Goal: Find contact information: Find contact information

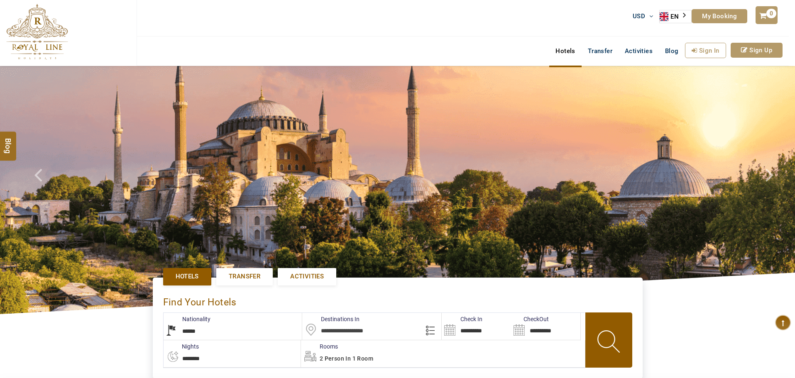
select select "******"
click at [670, 14] on link "EN" at bounding box center [676, 16] width 32 height 12
click at [681, 35] on link "AR" at bounding box center [676, 31] width 32 height 15
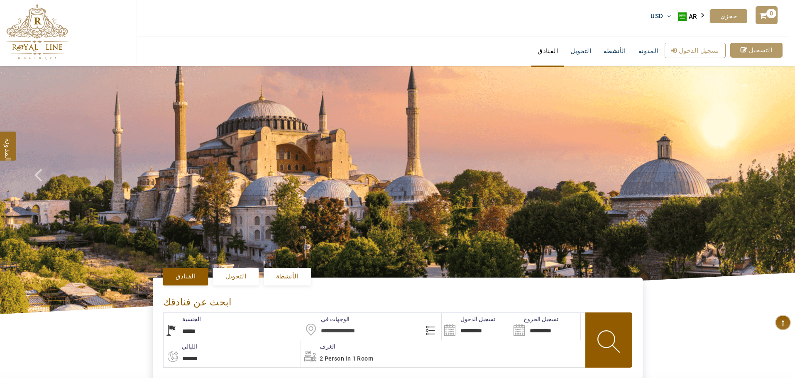
select select "******"
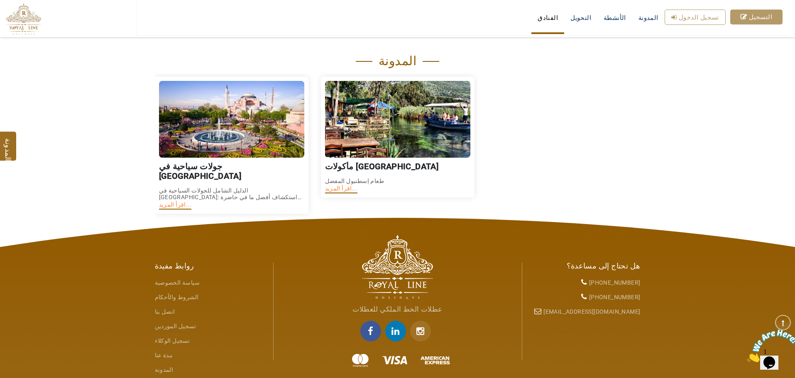
scroll to position [1231, 0]
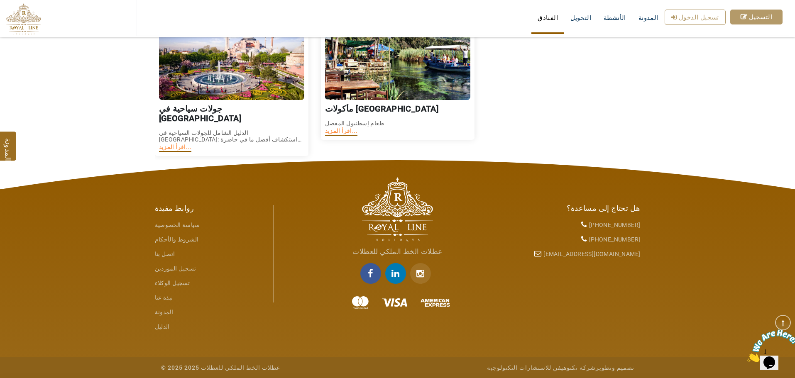
click at [162, 296] on link "نبذة عنا" at bounding box center [164, 297] width 18 height 7
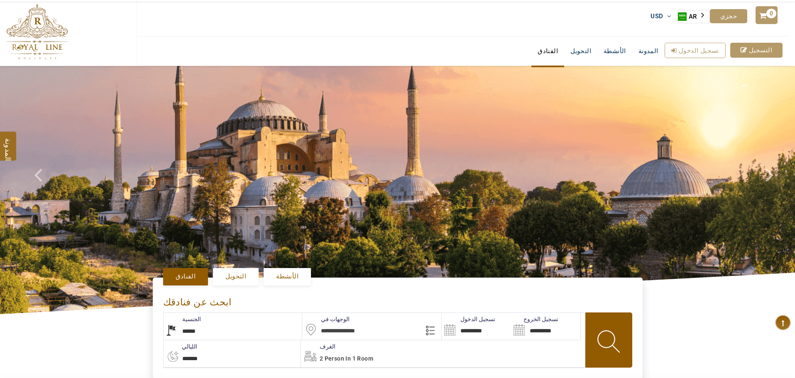
select select "******"
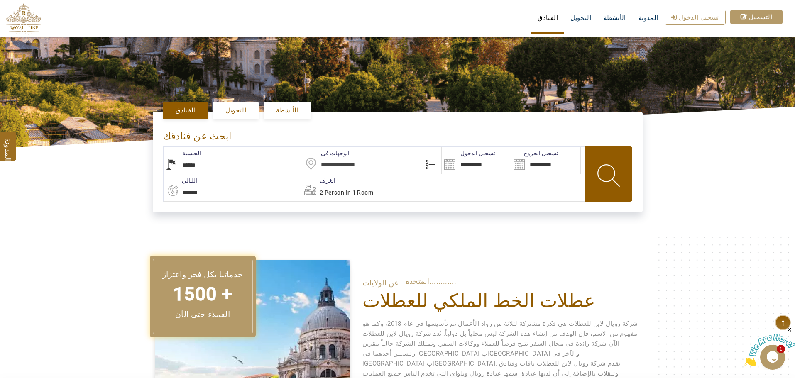
click at [353, 157] on input "text" at bounding box center [371, 160] width 139 height 27
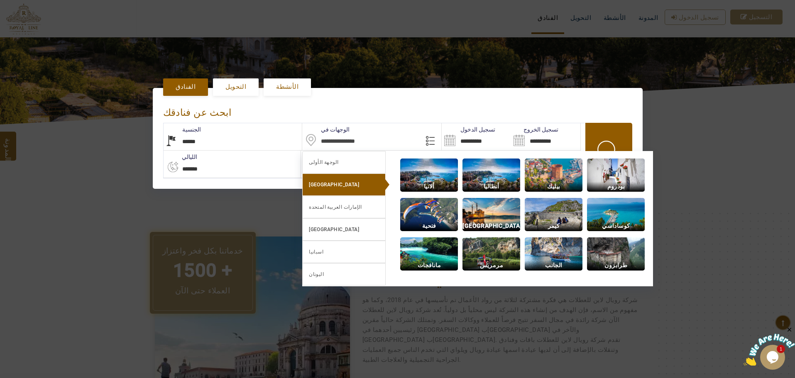
scroll to position [191, 0]
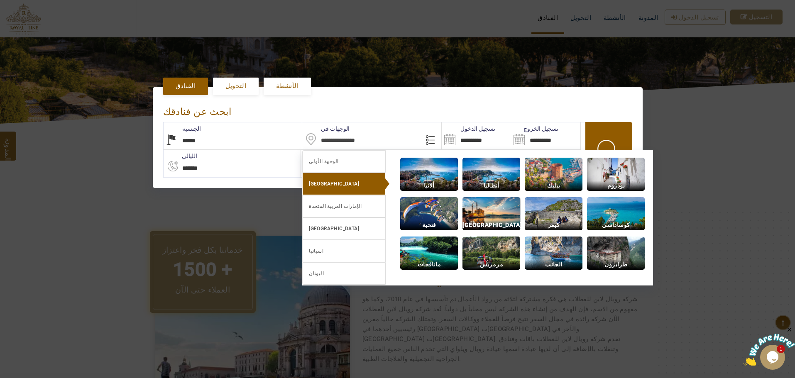
click at [508, 213] on img at bounding box center [492, 213] width 58 height 33
type input "**********"
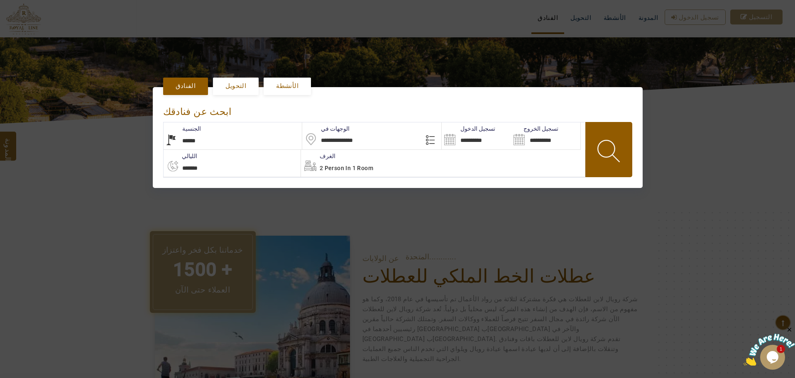
click at [348, 167] on span "2 Person in 1 Room" at bounding box center [347, 168] width 54 height 7
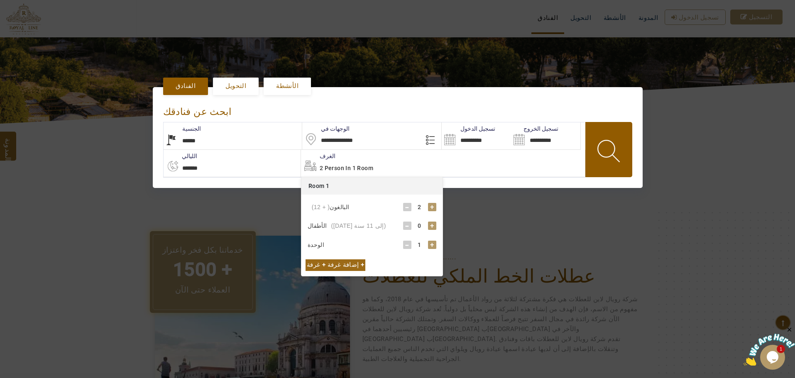
click at [241, 164] on select "**********" at bounding box center [232, 163] width 137 height 27
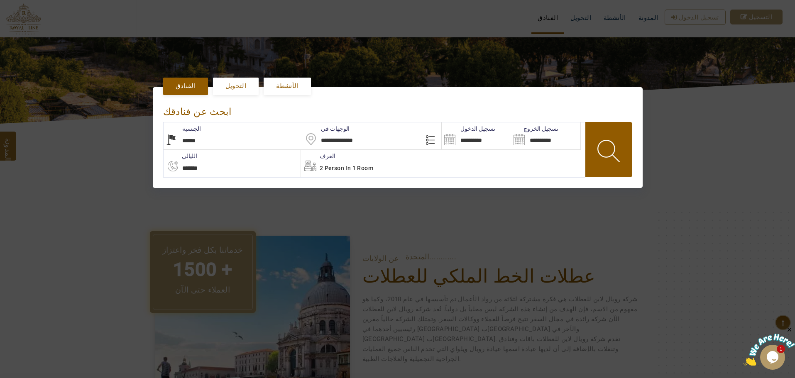
select select "*"
click at [164, 150] on select "**********" at bounding box center [232, 163] width 137 height 27
type input "**********"
click at [493, 134] on input "**********" at bounding box center [476, 136] width 69 height 27
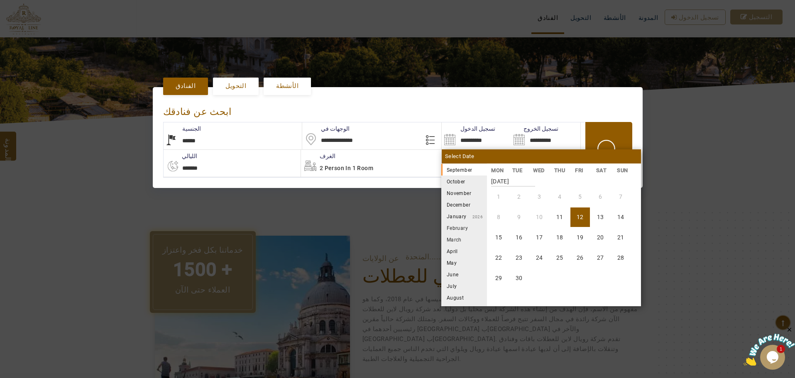
click at [450, 255] on li "April" at bounding box center [465, 251] width 46 height 12
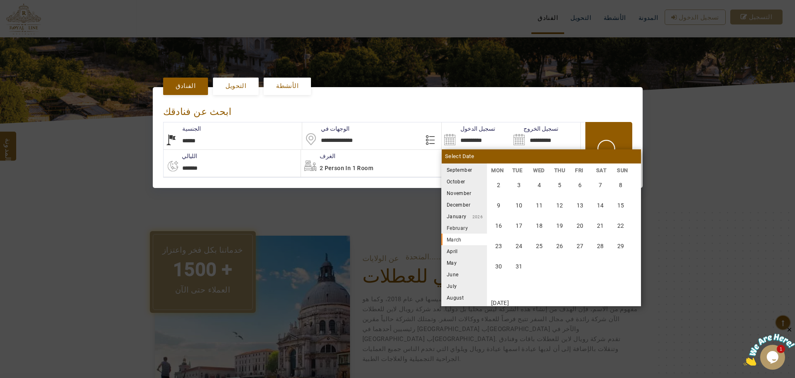
scroll to position [1076, 0]
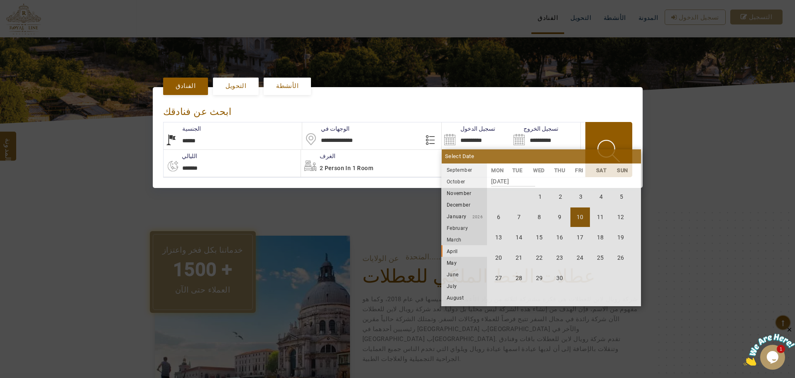
click at [581, 218] on li "10" at bounding box center [581, 218] width 20 height 20
type input "**********"
select select "*"
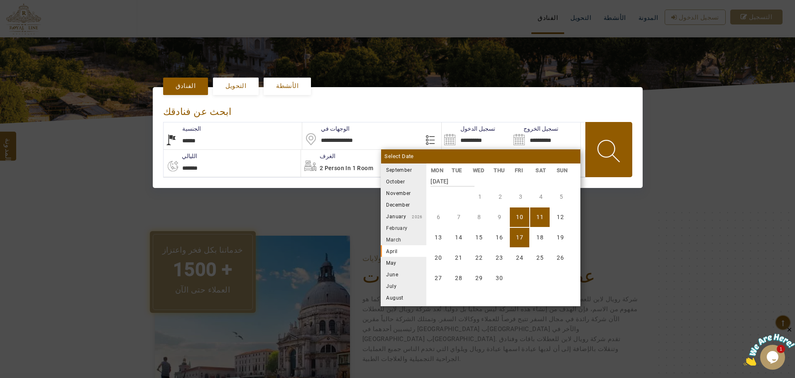
click at [521, 231] on li "17" at bounding box center [520, 238] width 20 height 20
type input "**********"
select select "*"
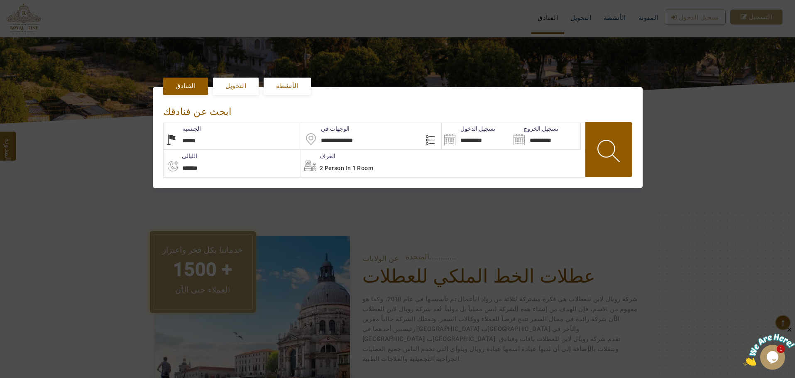
click at [613, 150] on span at bounding box center [609, 152] width 37 height 41
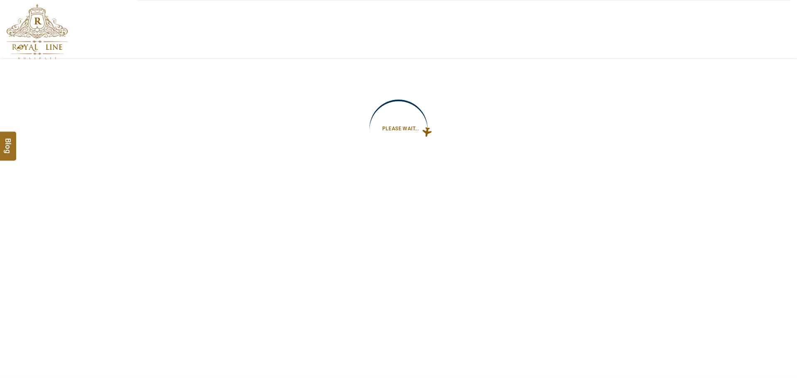
type input "**********"
select select "*"
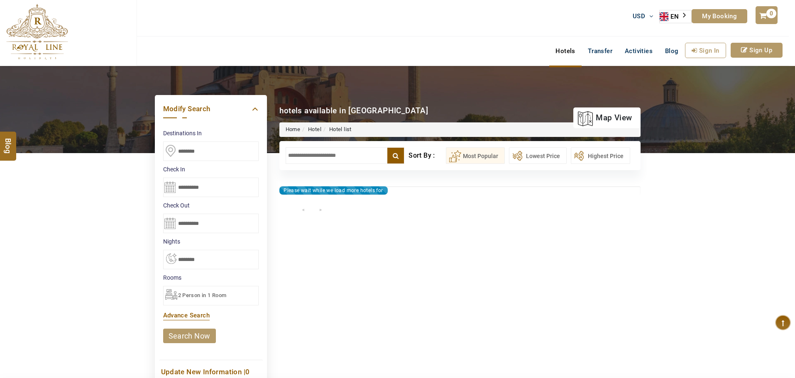
type input "**********"
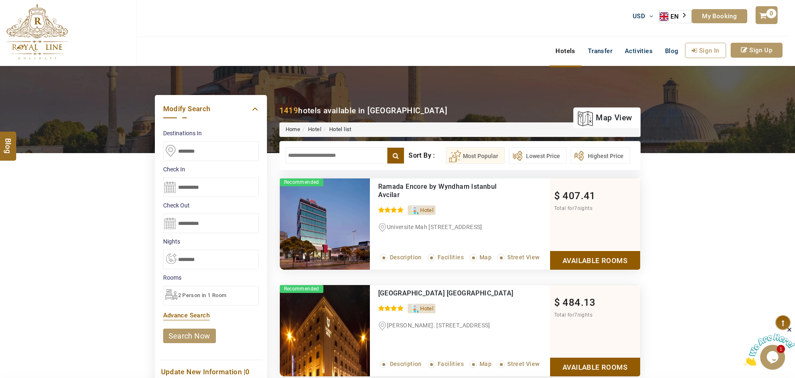
click at [313, 130] on link "Hotel" at bounding box center [314, 129] width 13 height 6
click at [488, 129] on ul "Home Hotel Hotel list" at bounding box center [460, 130] width 361 height 15
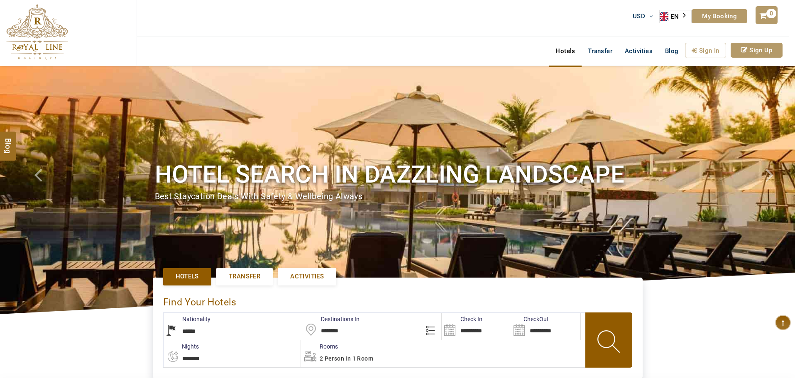
select select "******"
select select "*"
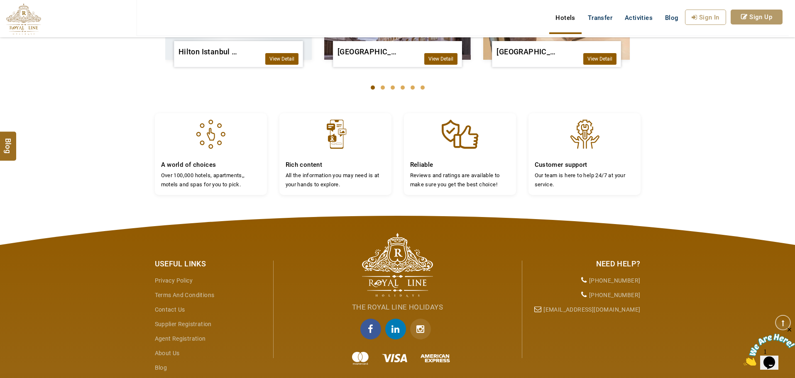
scroll to position [761, 0]
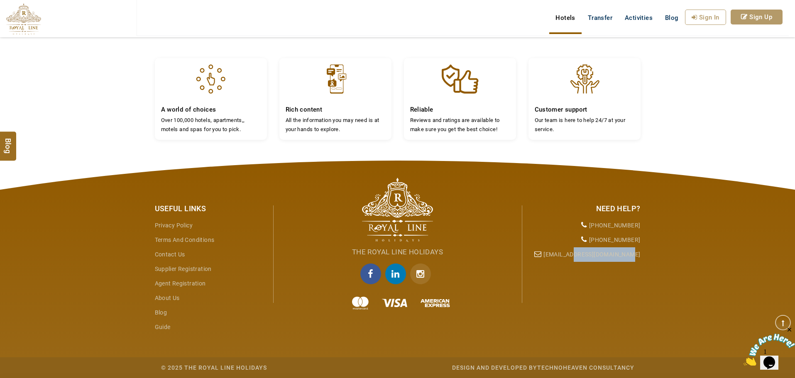
drag, startPoint x: 657, startPoint y: 253, endPoint x: 622, endPoint y: 255, distance: 34.6
click at [593, 251] on div "Useful Links Privacy Policy Terms and Conditions Contact Us Supplier Registrati…" at bounding box center [397, 270] width 795 height 218
click at [659, 256] on div "Useful Links Privacy Policy Terms and Conditions Contact Us Supplier Registrati…" at bounding box center [397, 270] width 795 height 218
drag, startPoint x: 649, startPoint y: 252, endPoint x: 562, endPoint y: 248, distance: 86.5
click at [562, 248] on div "Useful Links Privacy Policy Terms and Conditions Contact Us Supplier Registrati…" at bounding box center [397, 270] width 795 height 218
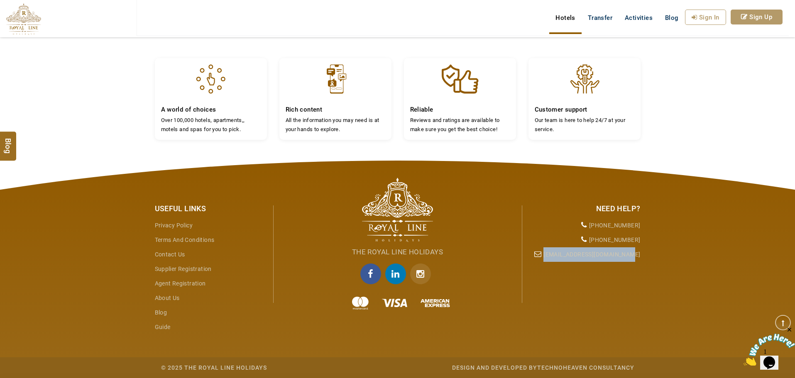
copy link "[EMAIL_ADDRESS][DOMAIN_NAME]"
click at [657, 236] on div "Useful Links Privacy Policy Terms and Conditions Contact Us Supplier Registrati…" at bounding box center [397, 270] width 795 height 218
drag, startPoint x: 666, startPoint y: 237, endPoint x: 609, endPoint y: 228, distance: 57.2
click at [606, 229] on div "Useful Links Privacy Policy Terms and Conditions Contact Us Supplier Registrati…" at bounding box center [397, 270] width 795 height 218
drag, startPoint x: 671, startPoint y: 243, endPoint x: 657, endPoint y: 239, distance: 14.2
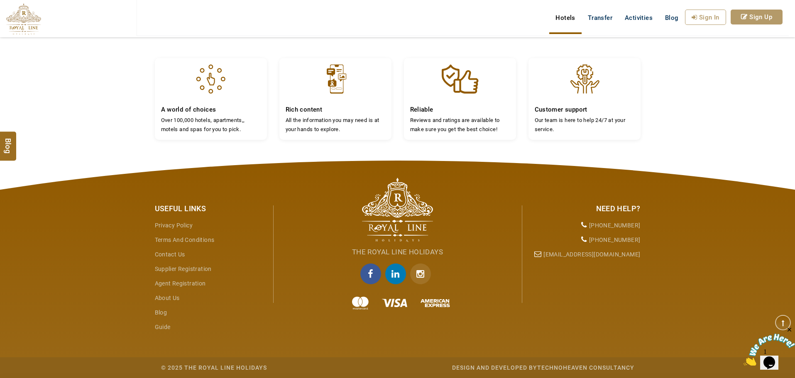
click at [672, 243] on div "Useful Links Privacy Policy Terms and Conditions Contact Us Supplier Registrati…" at bounding box center [397, 270] width 795 height 218
drag, startPoint x: 649, startPoint y: 238, endPoint x: 645, endPoint y: 232, distance: 6.7
click at [600, 232] on div "Useful Links Privacy Policy Terms and Conditions Contact Us Supplier Registrati…" at bounding box center [397, 270] width 795 height 218
click at [660, 232] on div "Useful Links Privacy Policy Terms and Conditions Contact Us Supplier Registrati…" at bounding box center [397, 270] width 795 height 218
drag, startPoint x: 638, startPoint y: 223, endPoint x: 590, endPoint y: 224, distance: 47.4
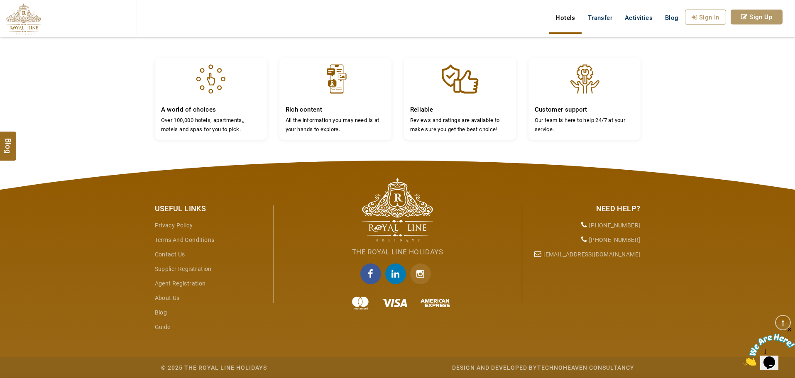
click at [590, 224] on div "Need Help? [PHONE_NUMBER] [PHONE_NUMBER] [EMAIL_ADDRESS][DOMAIN_NAME]" at bounding box center [585, 230] width 125 height 64
copy li "[PHONE_NUMBER]"
click at [653, 229] on div "Useful Links Privacy Policy Terms and Conditions Contact Us Supplier Registrati…" at bounding box center [397, 270] width 795 height 218
drag, startPoint x: 645, startPoint y: 223, endPoint x: 591, endPoint y: 227, distance: 53.8
click at [591, 227] on div "Need Help? [PHONE_NUMBER] [PHONE_NUMBER] [EMAIL_ADDRESS][DOMAIN_NAME]" at bounding box center [585, 230] width 125 height 64
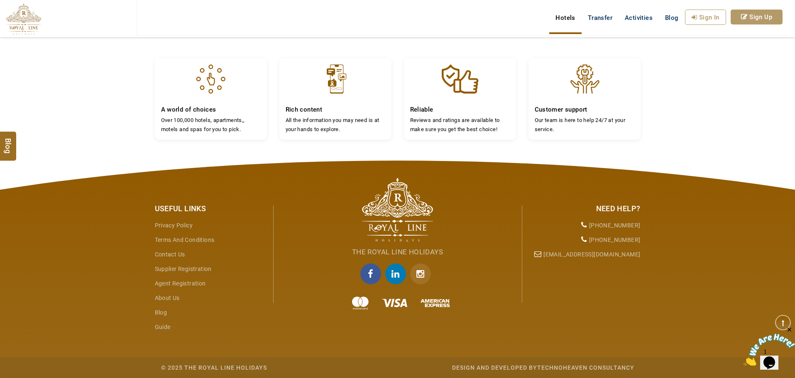
copy li "[PHONE_NUMBER]"
click at [659, 239] on div "Useful Links Privacy Policy Terms and Conditions Contact Us Supplier Registrati…" at bounding box center [397, 270] width 795 height 218
drag, startPoint x: 648, startPoint y: 240, endPoint x: 615, endPoint y: 242, distance: 33.7
click at [614, 242] on div "Useful Links Privacy Policy Terms and Conditions Contact Us Supplier Registrati…" at bounding box center [397, 270] width 795 height 218
click at [656, 244] on div "Useful Links Privacy Policy Terms and Conditions Contact Us Supplier Registrati…" at bounding box center [397, 270] width 795 height 218
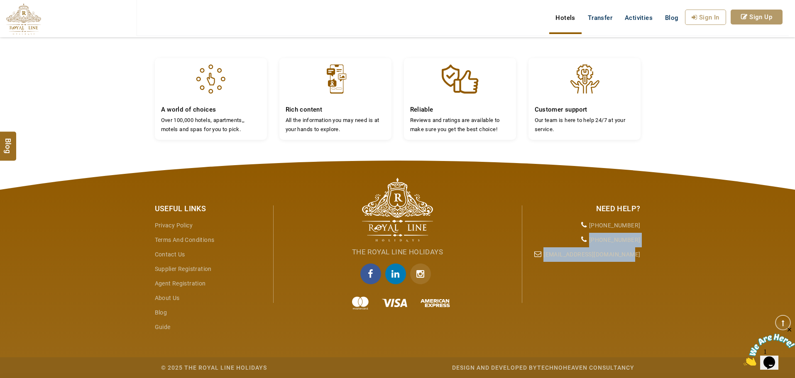
drag, startPoint x: 609, startPoint y: 240, endPoint x: 615, endPoint y: 238, distance: 6.0
click at [601, 237] on div "Useful Links Privacy Policy Terms and Conditions Contact Us Supplier Registrati…" at bounding box center [397, 270] width 795 height 218
click at [670, 249] on div "Useful Links Privacy Policy Terms and Conditions Contact Us Supplier Registrati…" at bounding box center [397, 270] width 795 height 218
click at [637, 237] on li "[PHONE_NUMBER]" at bounding box center [585, 240] width 112 height 15
click at [643, 237] on div "Need Help? [PHONE_NUMBER] [PHONE_NUMBER] [EMAIL_ADDRESS][DOMAIN_NAME]" at bounding box center [585, 230] width 125 height 64
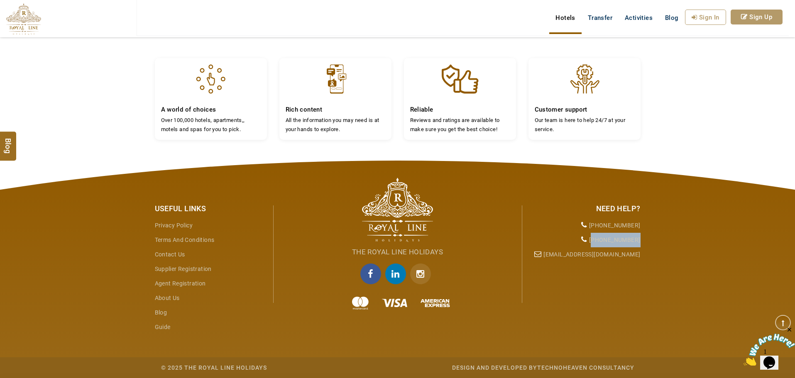
drag, startPoint x: 643, startPoint y: 237, endPoint x: 594, endPoint y: 240, distance: 48.3
click at [594, 240] on div "Need Help? [PHONE_NUMBER] [PHONE_NUMBER] [EMAIL_ADDRESS][DOMAIN_NAME]" at bounding box center [585, 230] width 125 height 64
drag, startPoint x: 347, startPoint y: 249, endPoint x: 458, endPoint y: 248, distance: 110.9
click at [458, 248] on p "The Royal Line Holidays" at bounding box center [397, 250] width 189 height 16
copy span "The Royal Line Holidays"
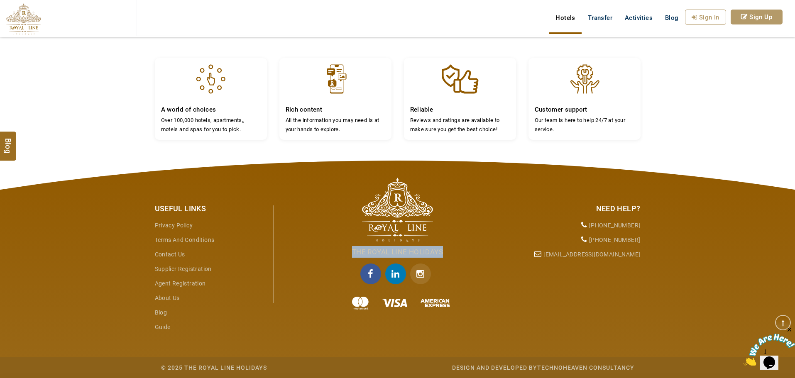
copy span "The Royal Line Holidays"
